Goal: Use online tool/utility: Utilize a website feature to perform a specific function

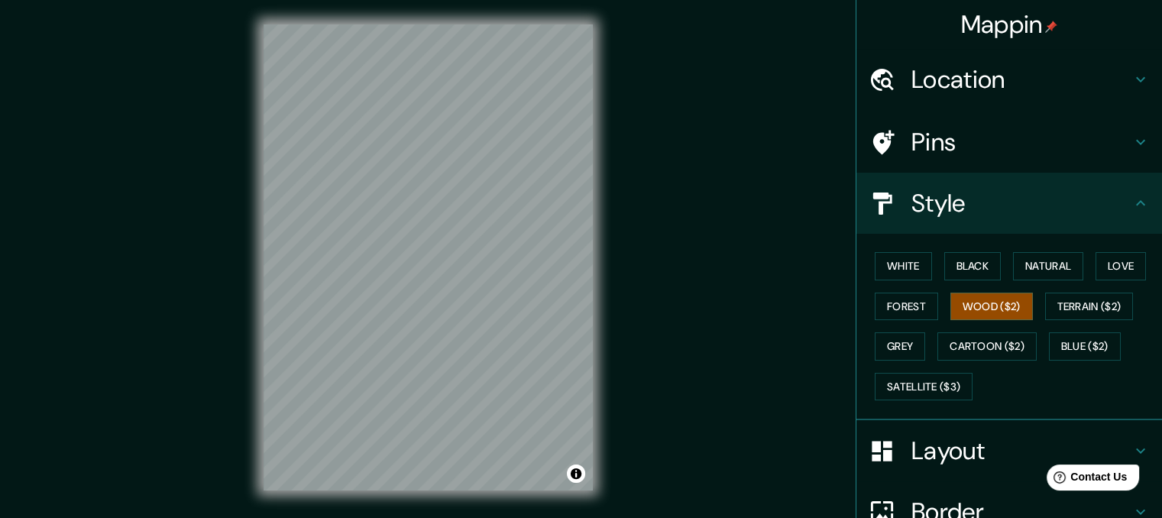
click at [975, 219] on div "Style" at bounding box center [1008, 203] width 305 height 61
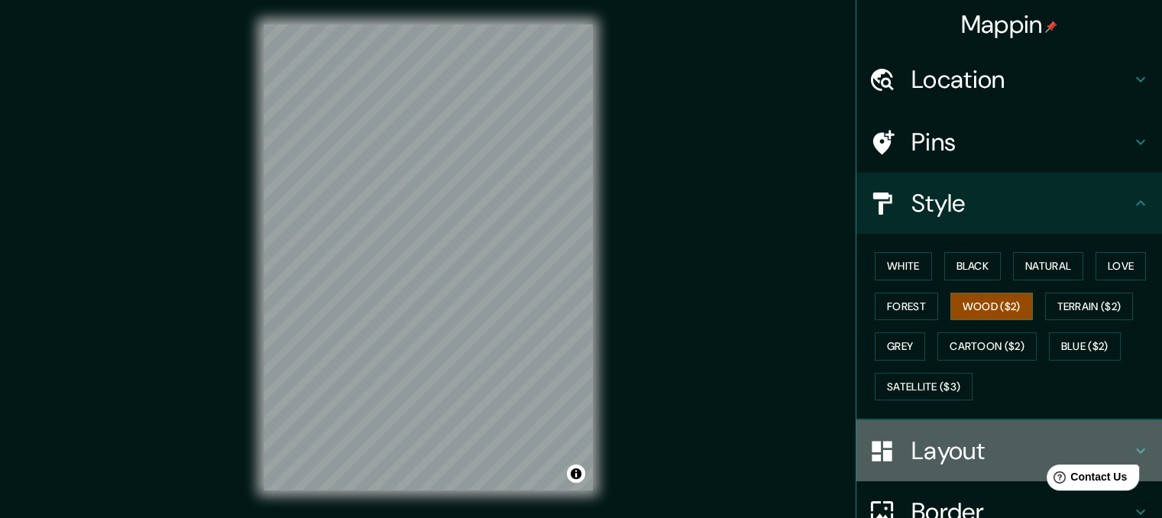
click at [958, 447] on h4 "Layout" at bounding box center [1021, 450] width 220 height 31
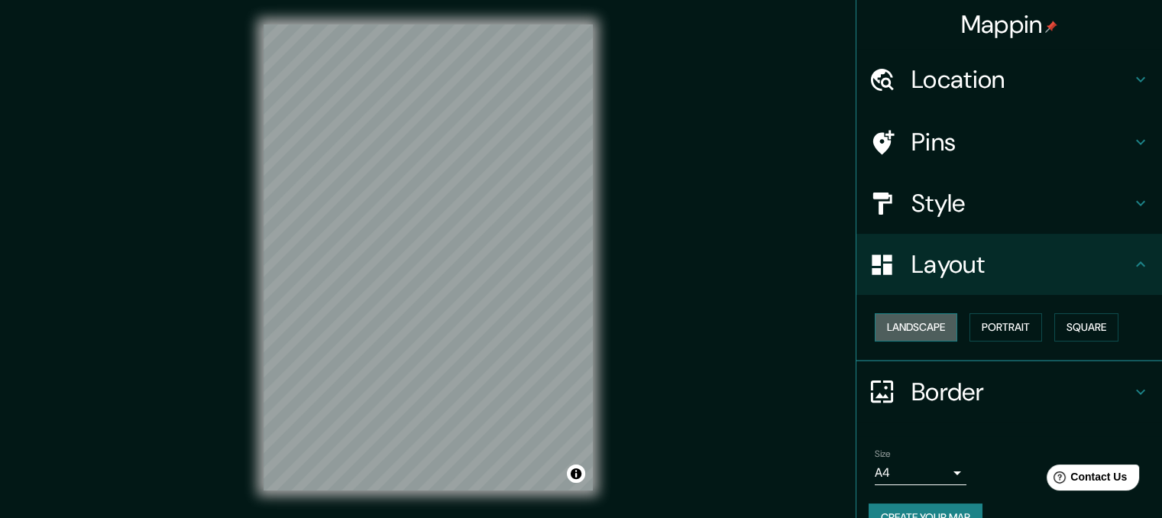
click at [938, 323] on button "Landscape" at bounding box center [915, 327] width 82 height 28
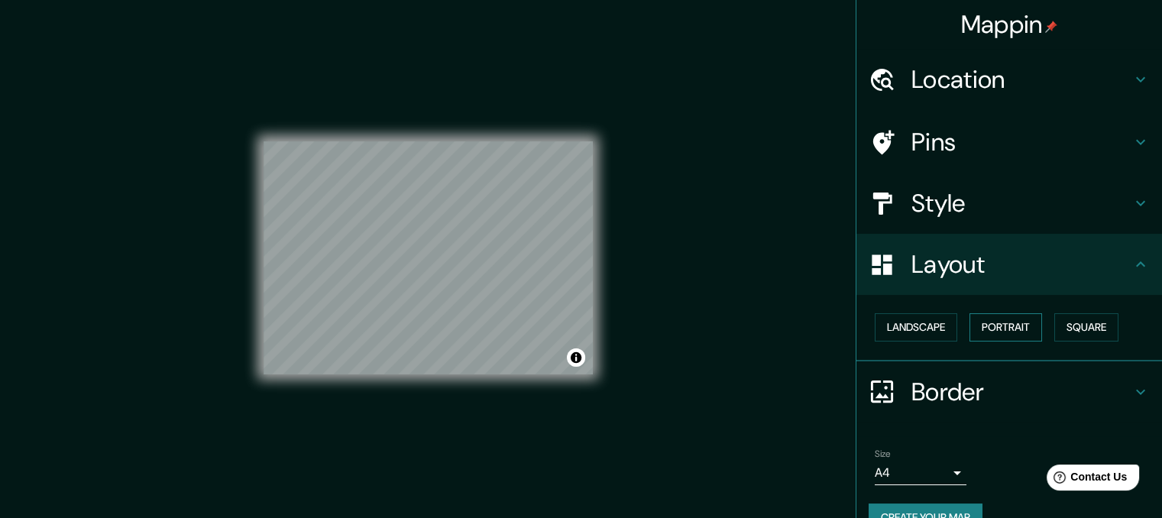
click at [1005, 324] on button "Portrait" at bounding box center [1005, 327] width 73 height 28
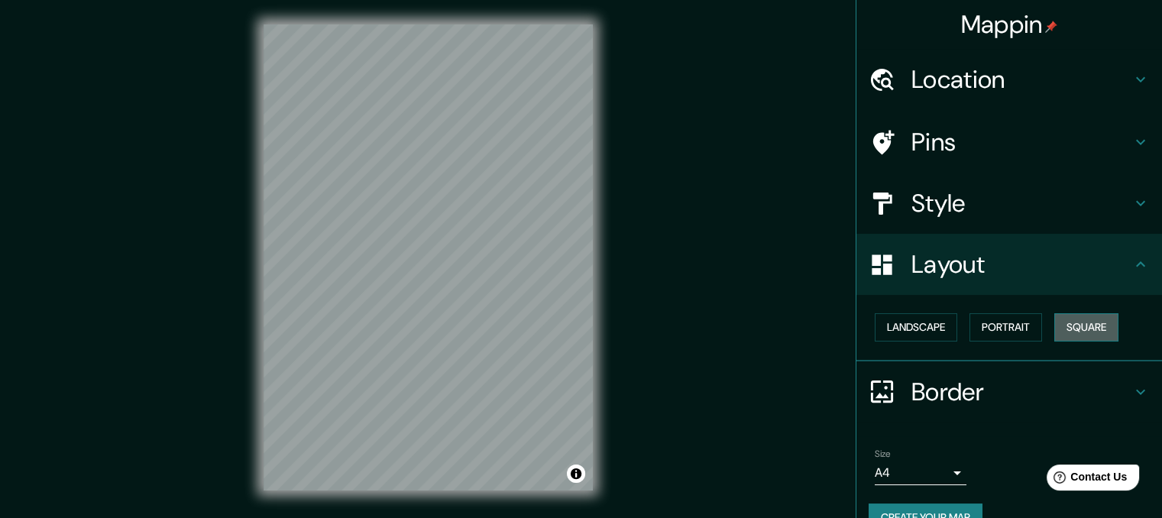
click at [1078, 325] on button "Square" at bounding box center [1086, 327] width 64 height 28
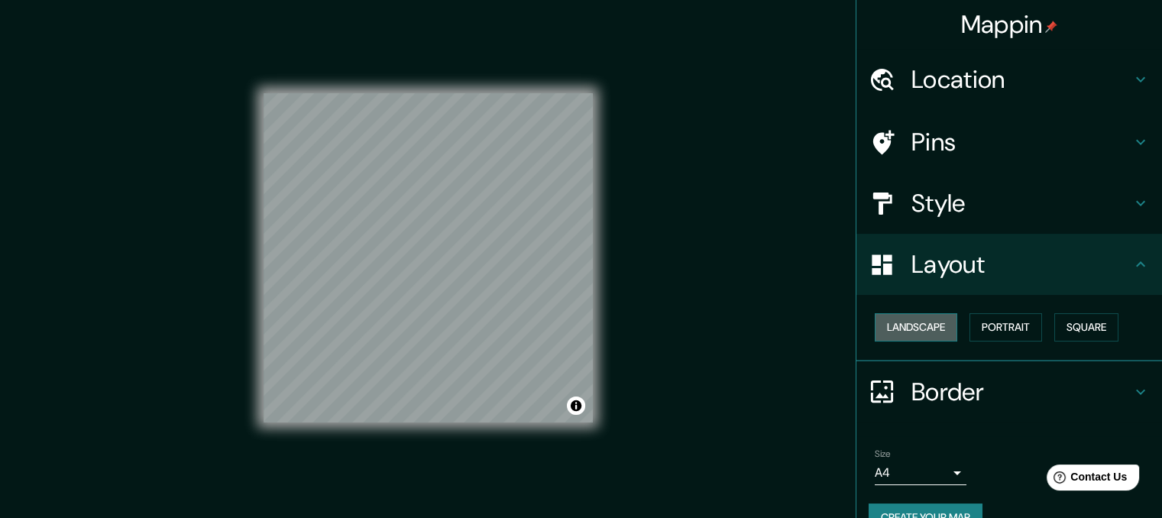
click at [902, 325] on button "Landscape" at bounding box center [915, 327] width 82 height 28
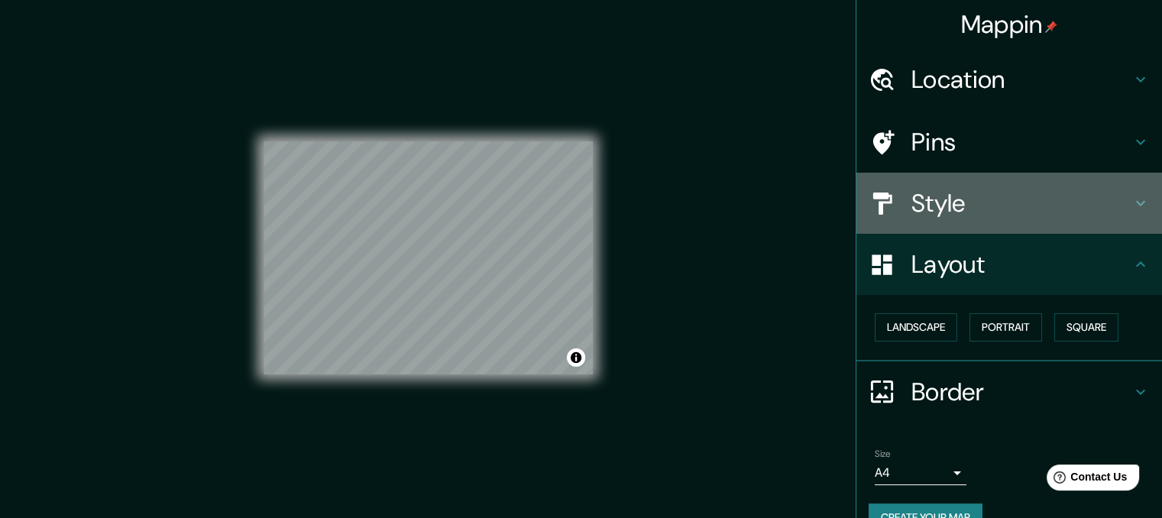
click at [973, 232] on div "Style" at bounding box center [1008, 203] width 305 height 61
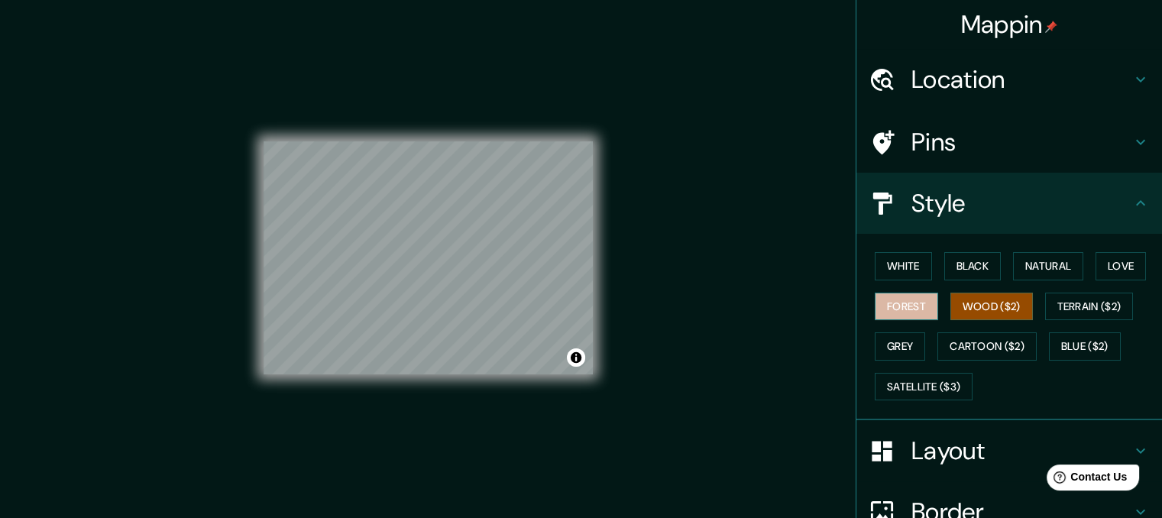
click at [887, 316] on button "Forest" at bounding box center [905, 307] width 63 height 28
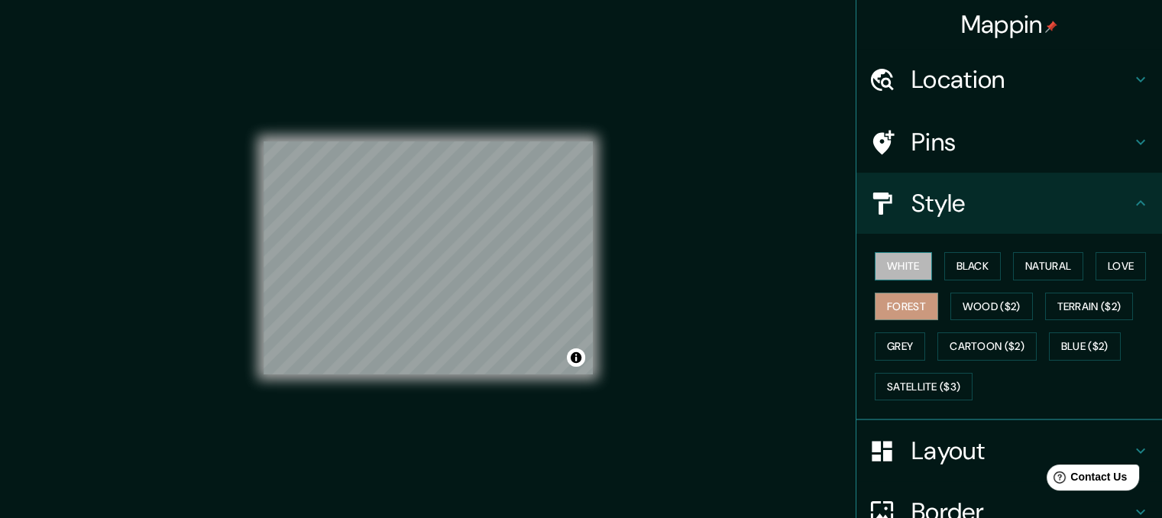
click at [887, 259] on button "White" at bounding box center [902, 266] width 57 height 28
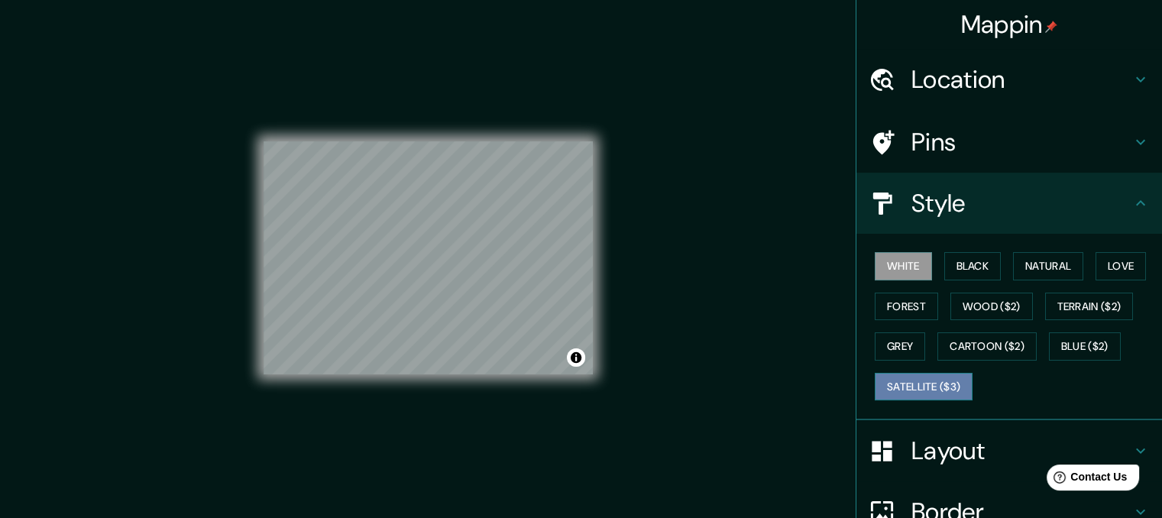
click at [947, 384] on button "Satellite ($3)" at bounding box center [923, 387] width 98 height 28
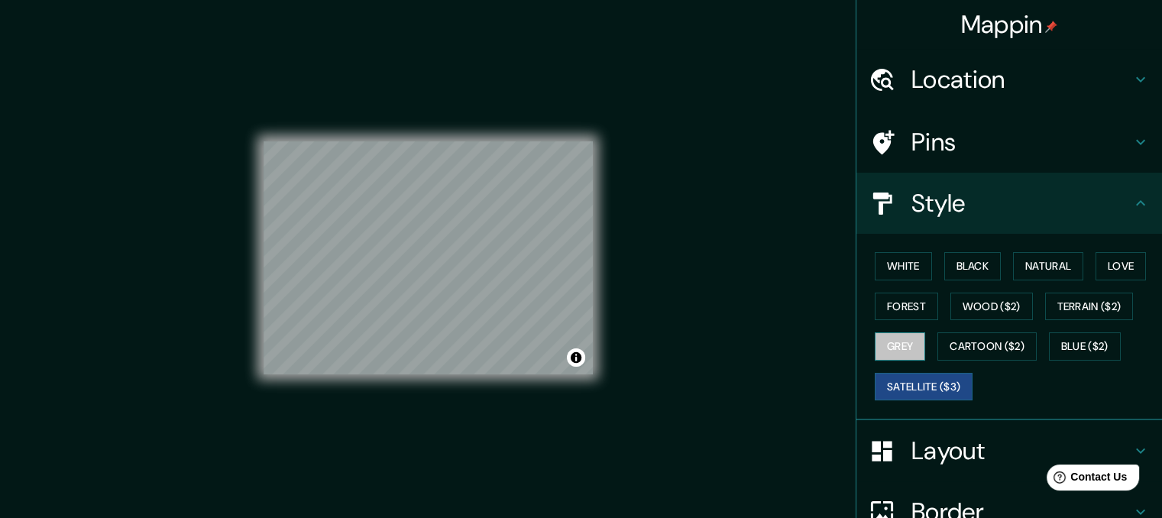
click at [881, 341] on button "Grey" at bounding box center [899, 346] width 50 height 28
